Goal: Task Accomplishment & Management: Manage account settings

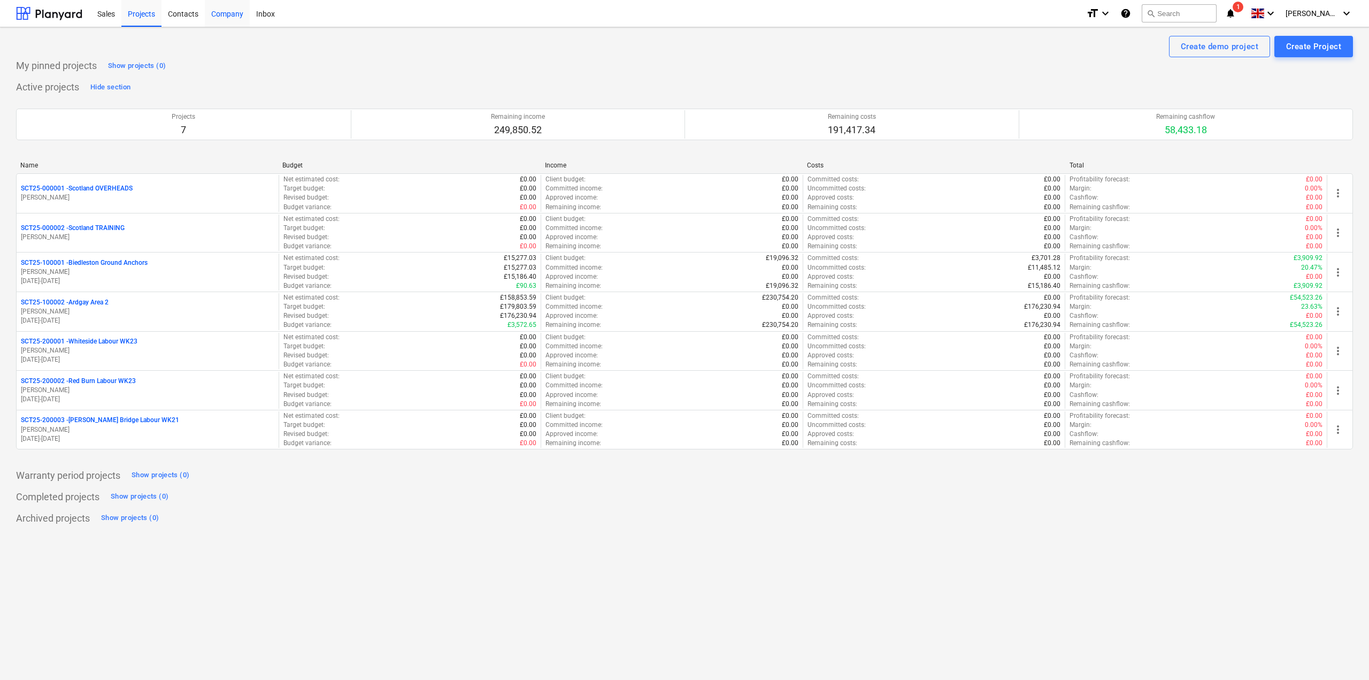
click at [242, 17] on div "Company" at bounding box center [227, 12] width 45 height 27
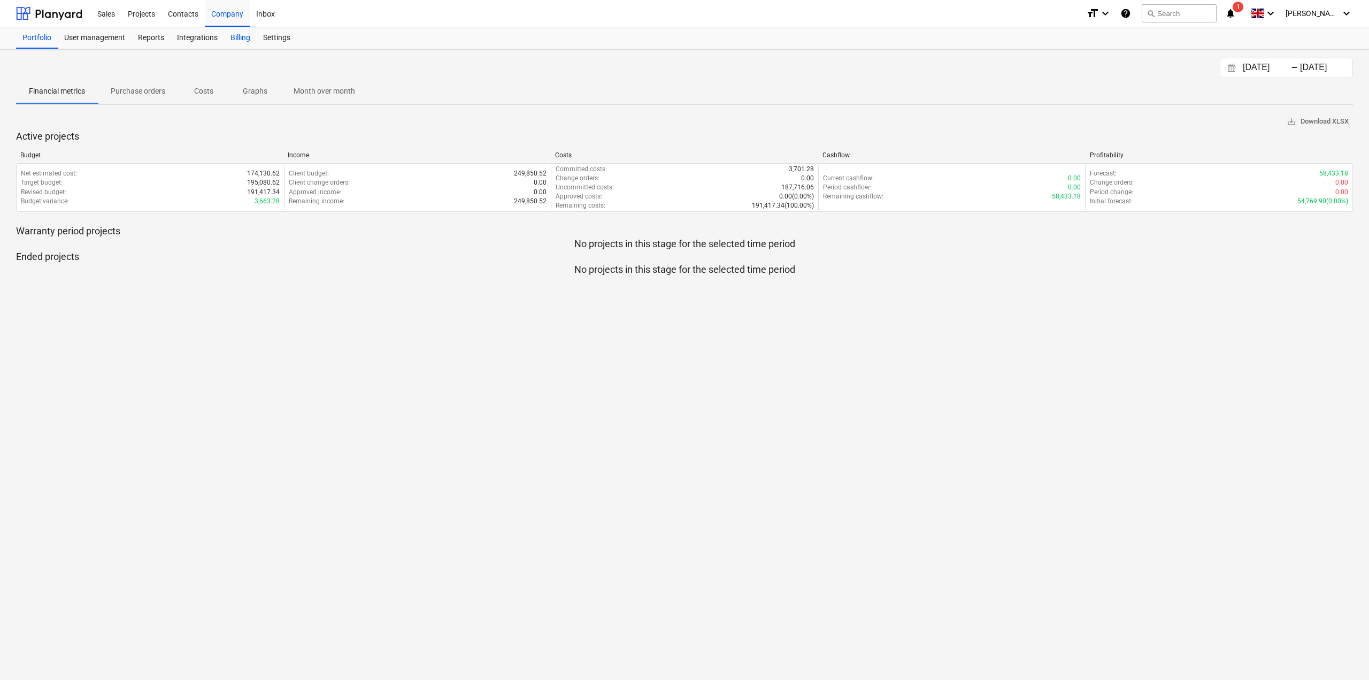
click at [240, 44] on div "Billing" at bounding box center [240, 37] width 33 height 21
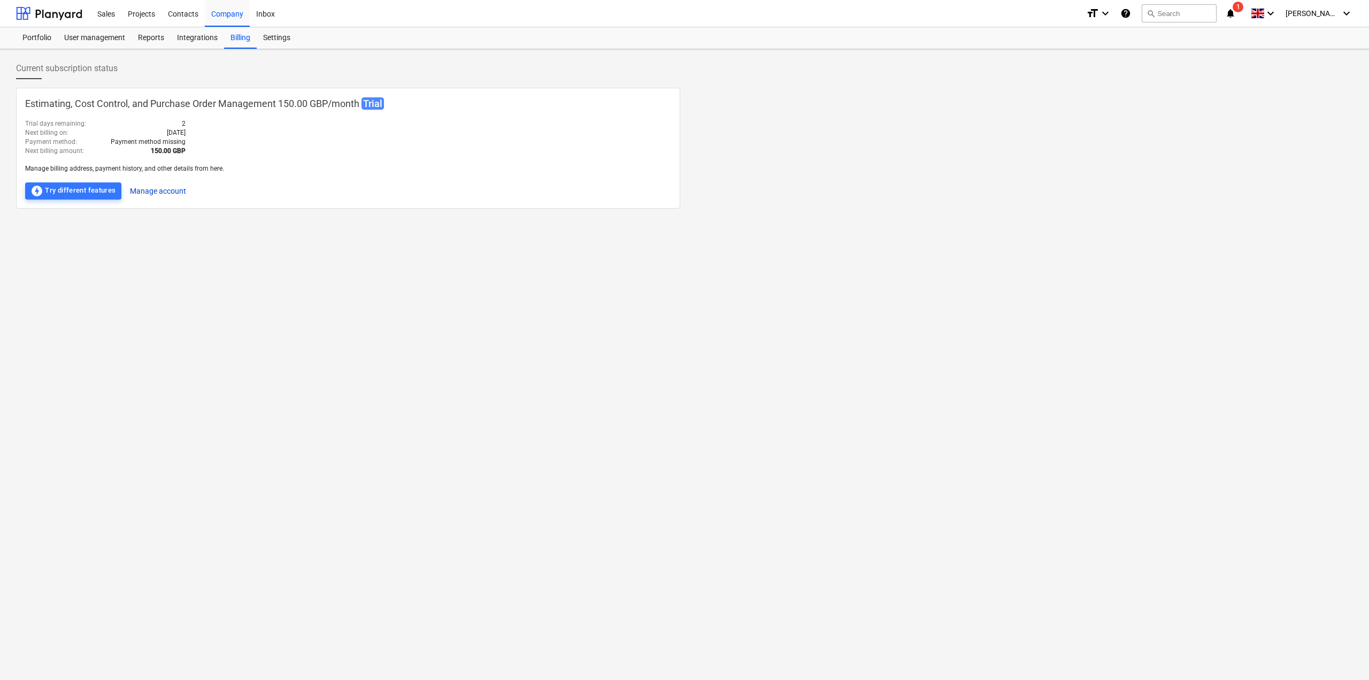
click at [160, 193] on button "Manage account" at bounding box center [158, 190] width 56 height 17
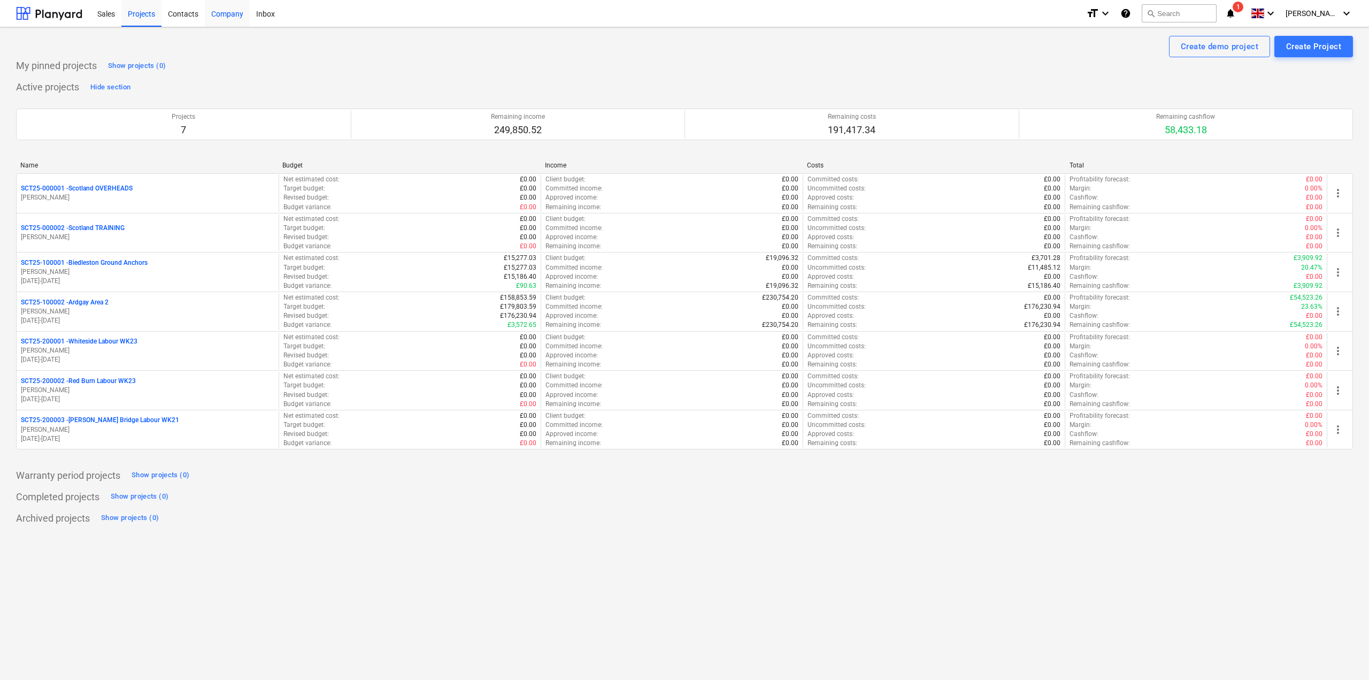
click at [237, 19] on div "Company" at bounding box center [227, 12] width 45 height 27
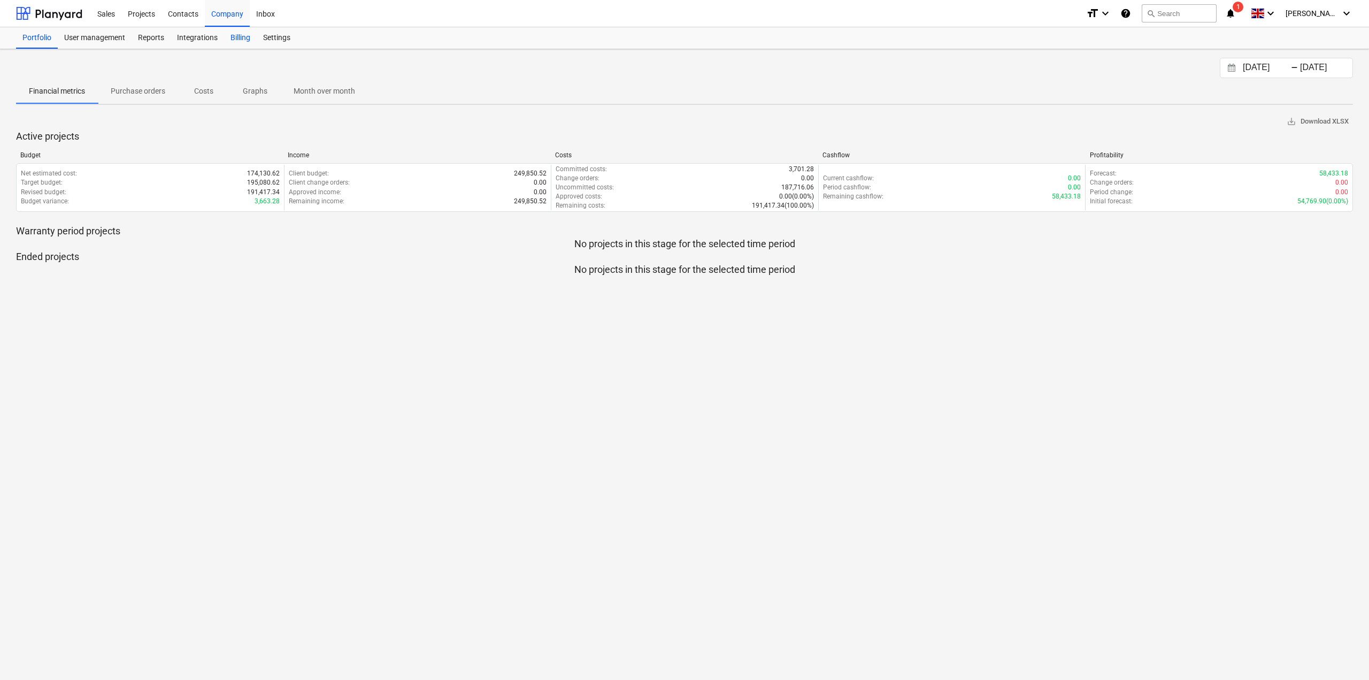
click at [242, 43] on div "Billing" at bounding box center [240, 37] width 33 height 21
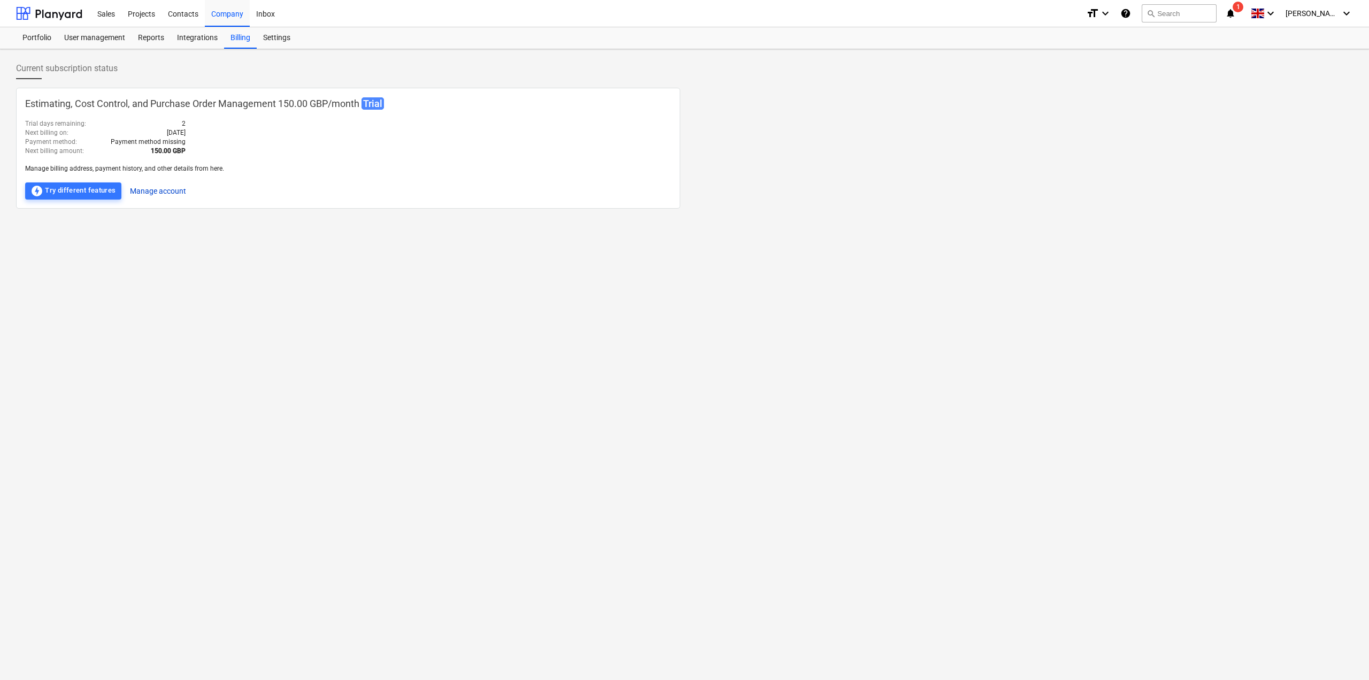
click at [164, 194] on button "Manage account" at bounding box center [158, 190] width 56 height 17
click at [169, 190] on button "Manage account" at bounding box center [158, 190] width 56 height 17
